Goal: Task Accomplishment & Management: Manage account settings

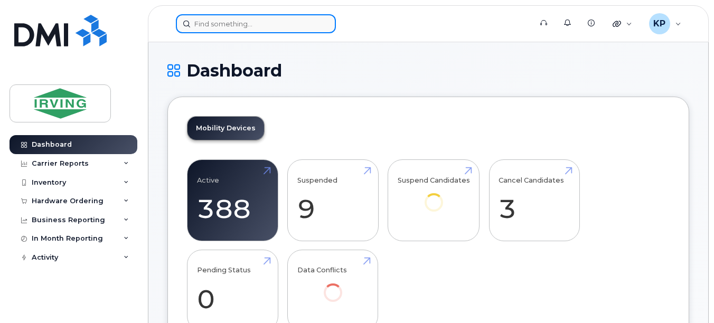
click at [213, 23] on input at bounding box center [256, 23] width 160 height 19
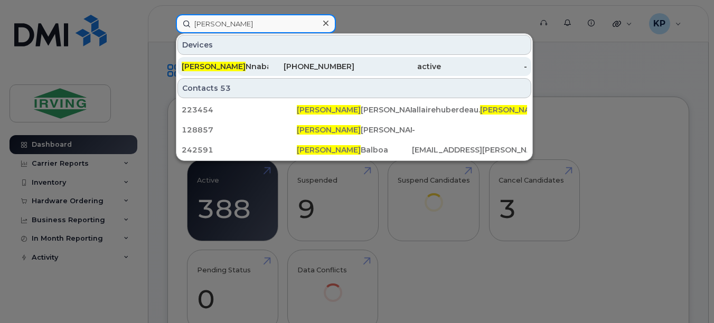
type input "cynthia"
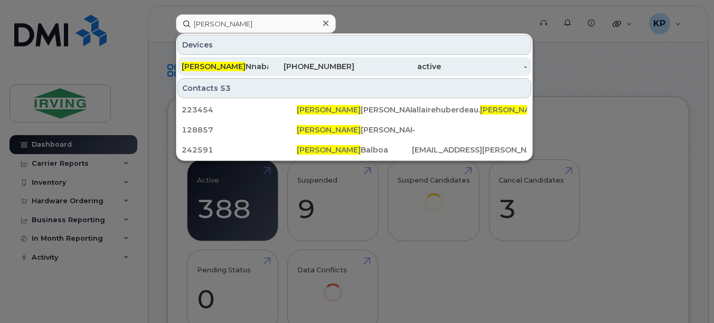
click at [235, 63] on div "Cynthia Nnabara" at bounding box center [225, 66] width 87 height 11
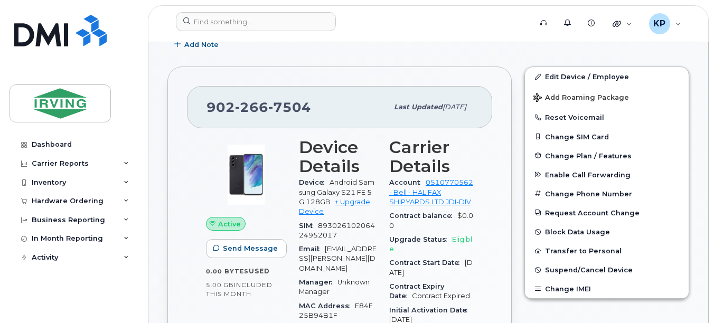
scroll to position [211, 0]
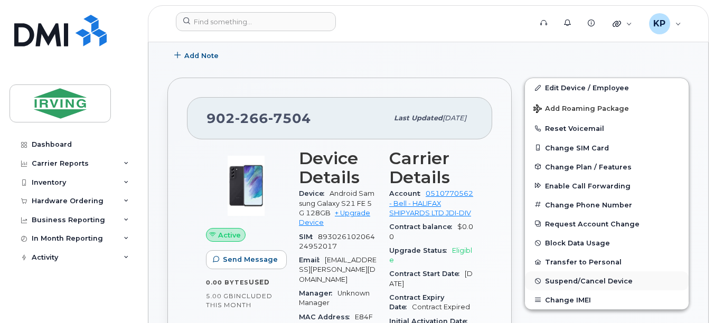
click at [581, 283] on span "Suspend/Cancel Device" at bounding box center [589, 281] width 88 height 8
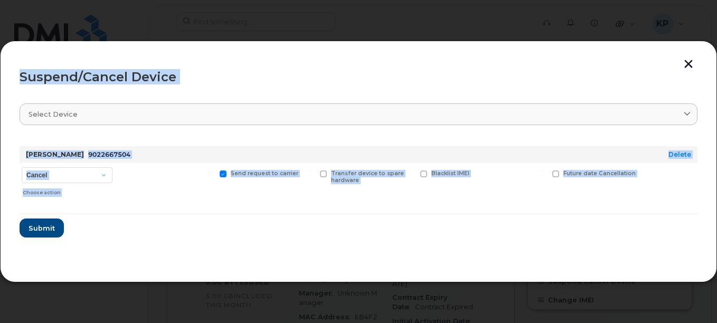
click at [581, 283] on div at bounding box center [358, 161] width 717 height 323
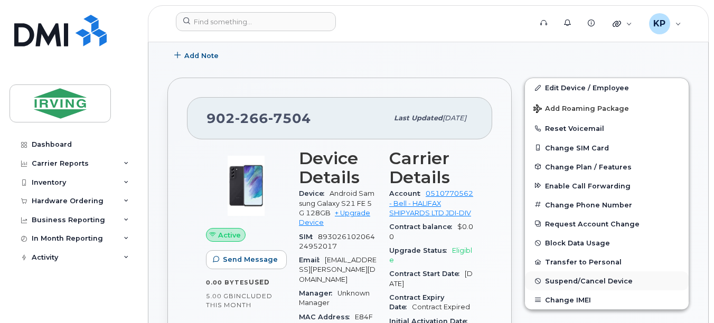
click at [585, 281] on span "Suspend/Cancel Device" at bounding box center [589, 281] width 88 height 8
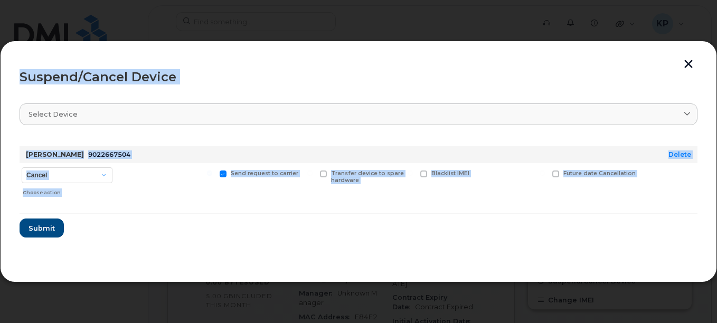
click at [686, 62] on button "button" at bounding box center [689, 65] width 16 height 11
